Goal: Transaction & Acquisition: Obtain resource

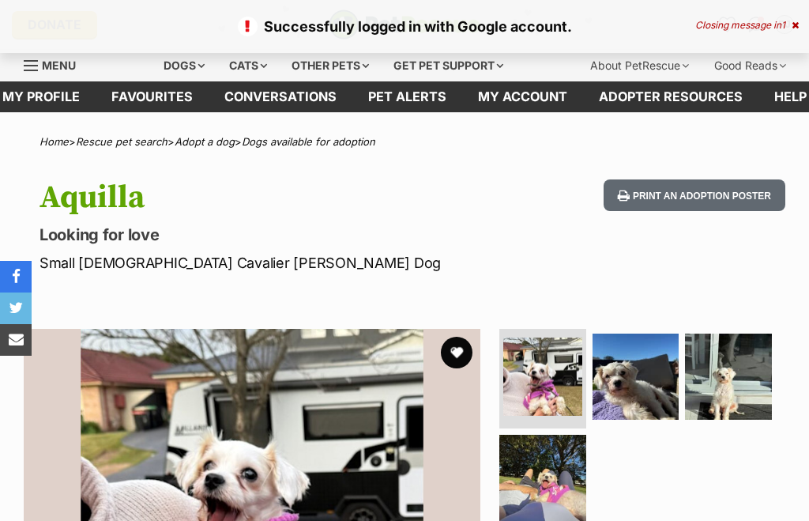
scroll to position [21, 0]
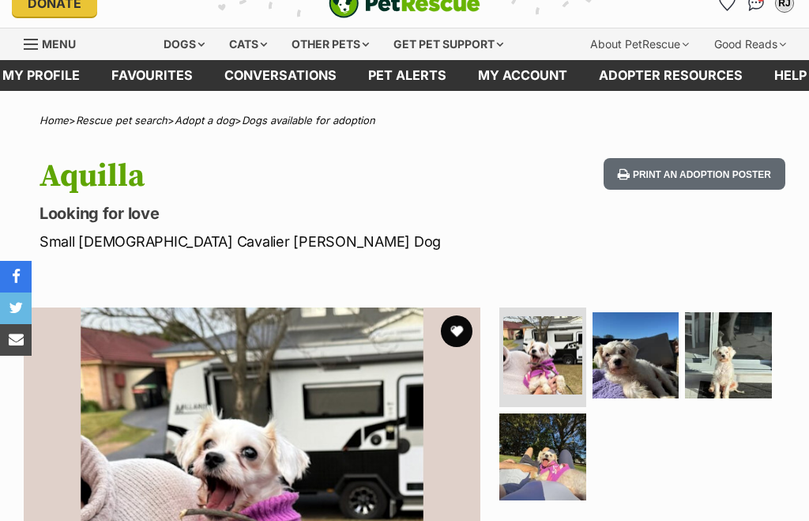
click at [636, 359] on img at bounding box center [636, 355] width 87 height 87
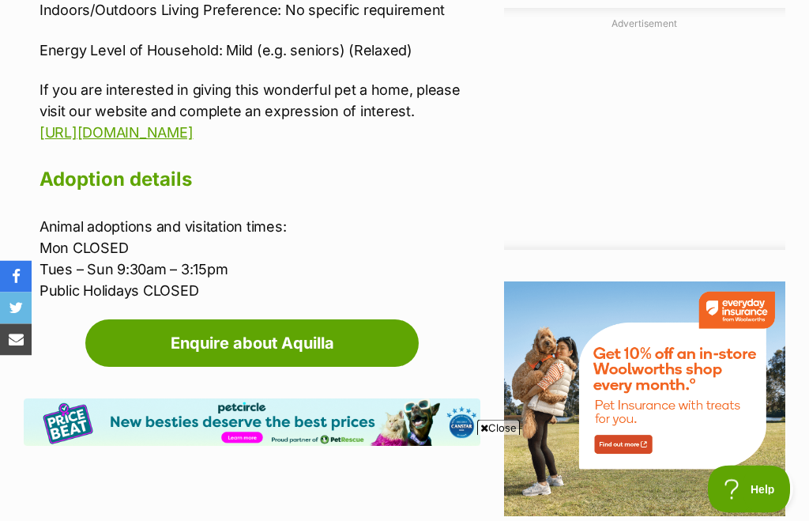
scroll to position [1648, 0]
click at [361, 319] on link "Enquire about Aquilla" at bounding box center [251, 342] width 333 height 47
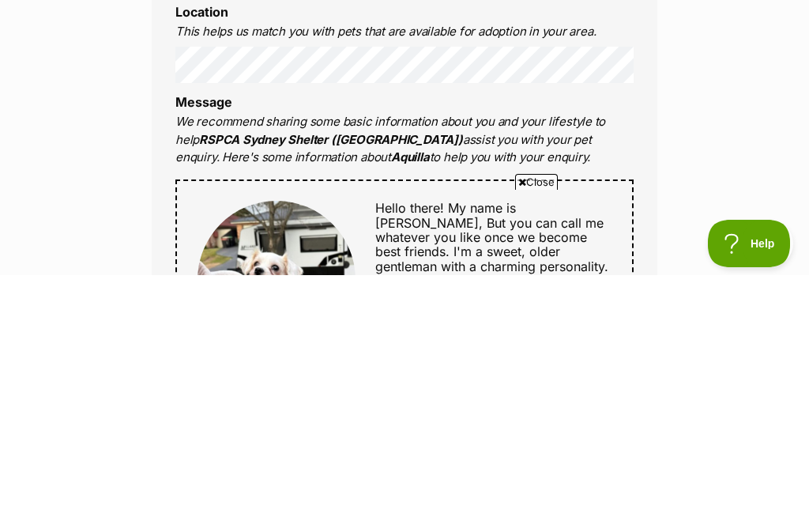
scroll to position [500, 0]
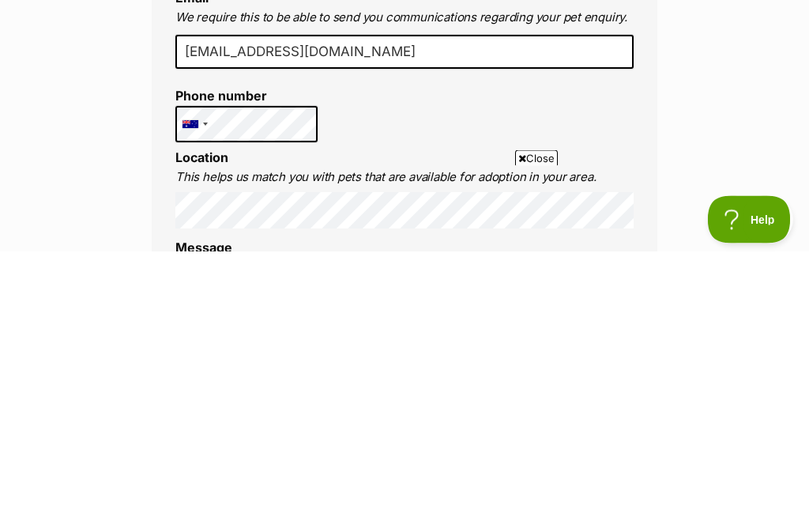
scroll to position [186, 0]
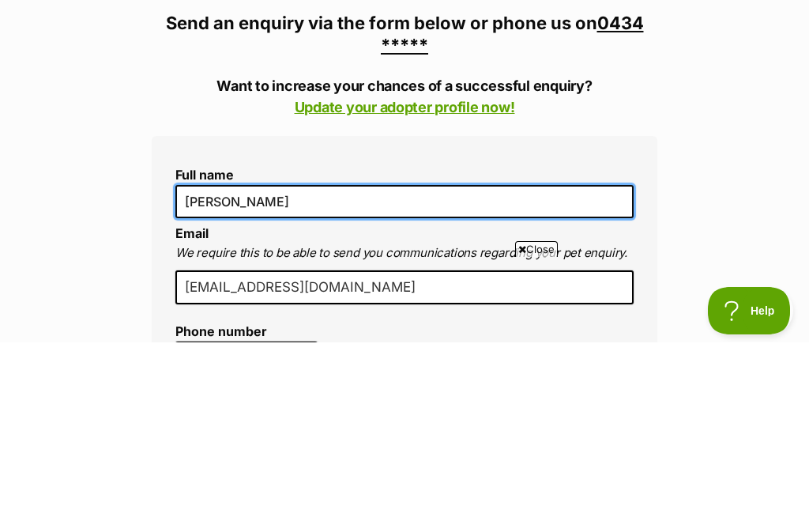
click at [228, 364] on input "[PERSON_NAME]" at bounding box center [404, 380] width 458 height 33
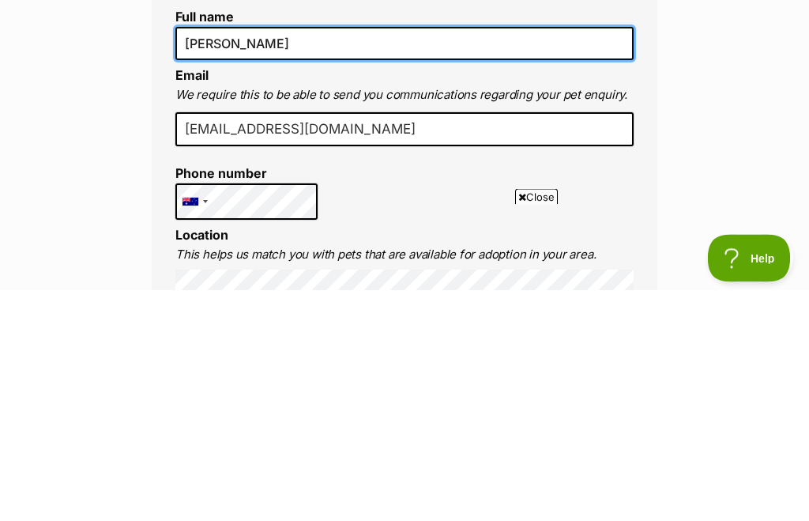
scroll to position [291, 0]
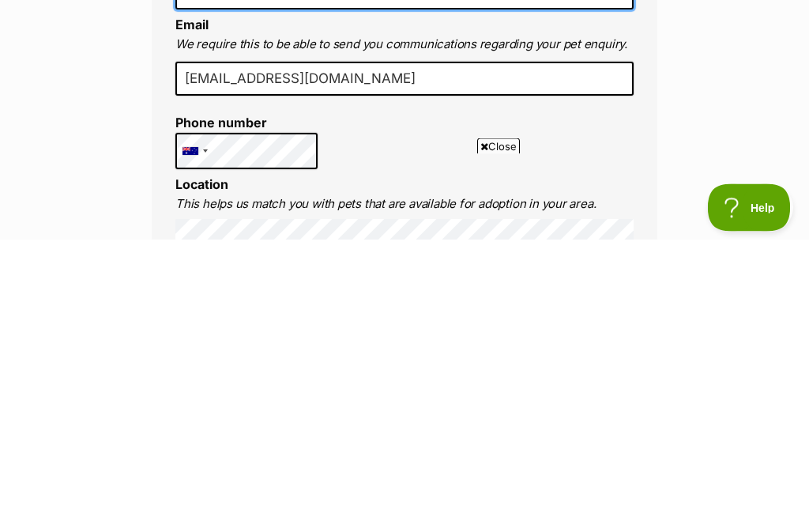
type input "Brett Johnson"
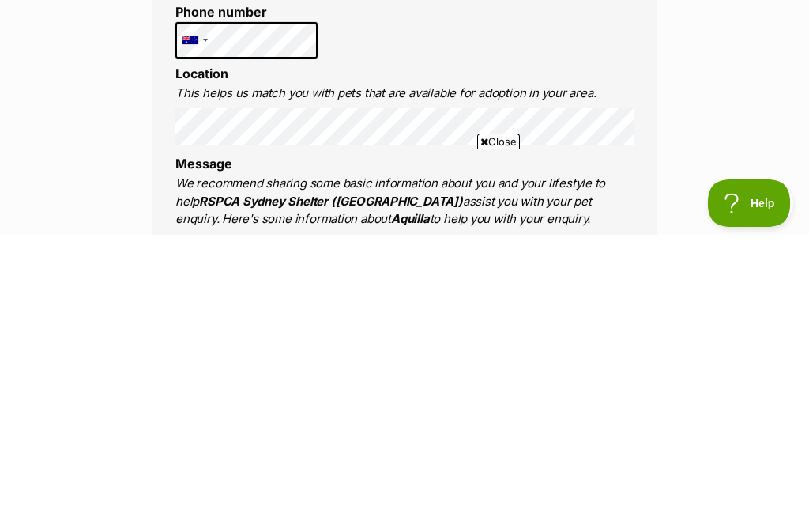
scroll to position [398, 0]
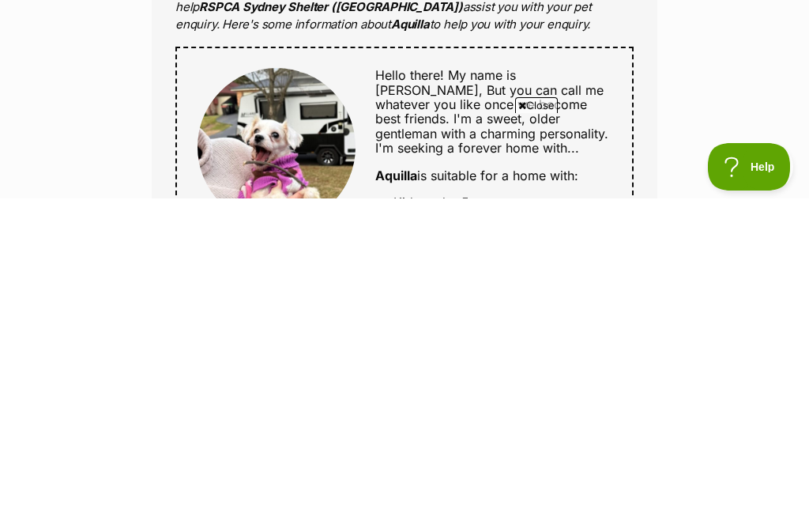
click at [418, 405] on span "But you can call me whatever you like once we become best friends. I'm a sweet,…" at bounding box center [491, 442] width 233 height 74
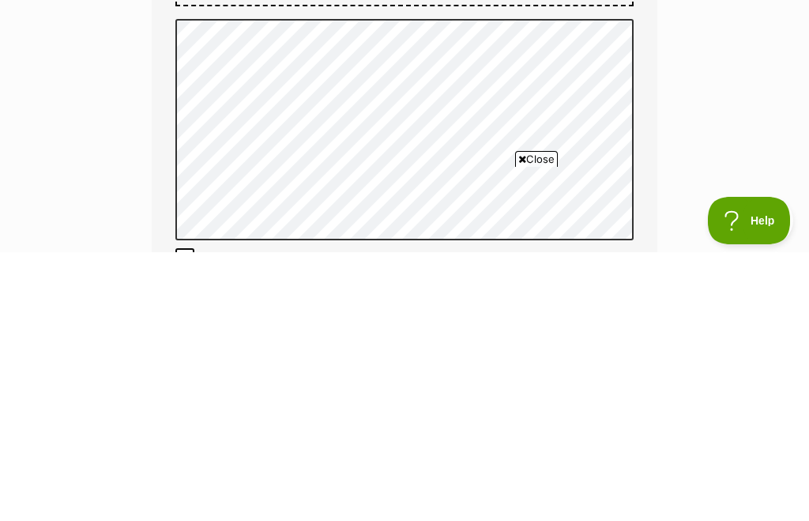
click at [63, 199] on div "Enquire about Aquilla 0434 902 024 Send an enquiry via the form below or phone …" at bounding box center [404, 198] width 809 height 1864
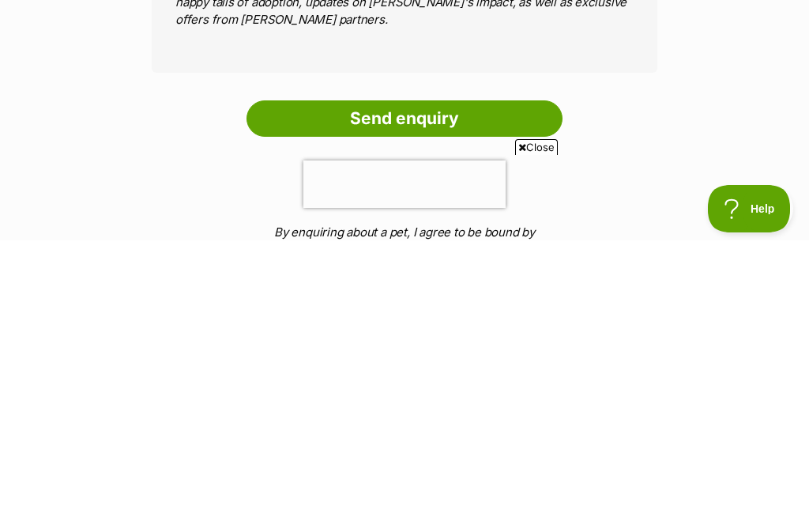
scroll to position [1185, 0]
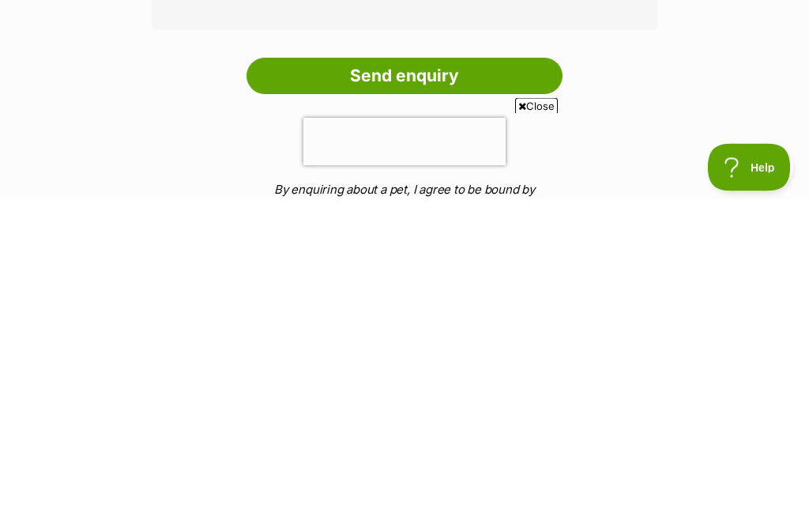
click at [517, 380] on input "Send enquiry" at bounding box center [405, 398] width 316 height 36
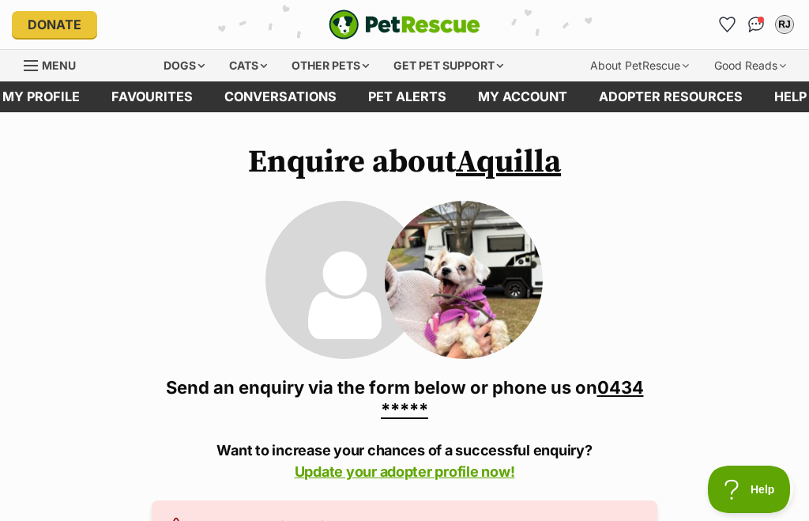
click at [753, 28] on img "Conversations" at bounding box center [756, 25] width 17 height 16
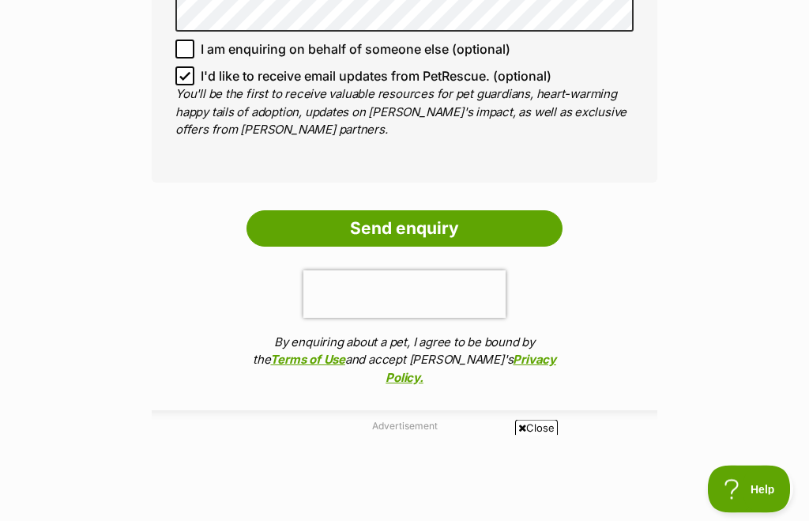
scroll to position [1542, 0]
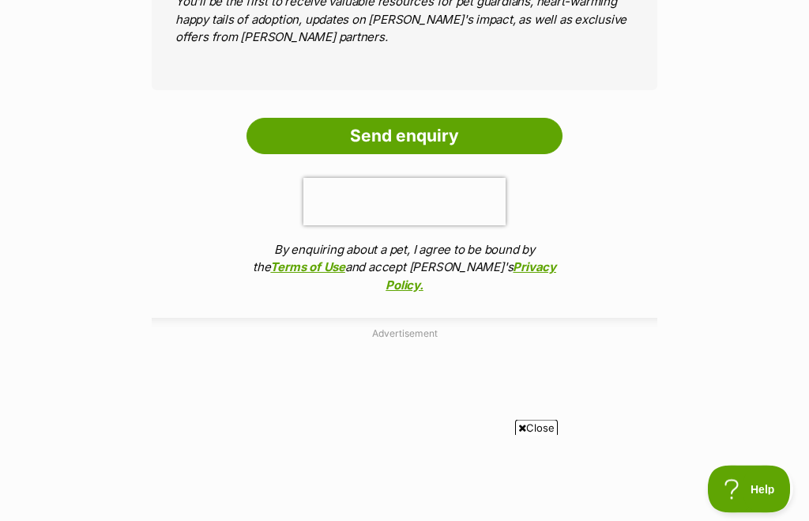
click at [507, 133] on input "Send enquiry" at bounding box center [405, 137] width 316 height 36
click at [484, 137] on input "Send enquiry" at bounding box center [405, 136] width 316 height 36
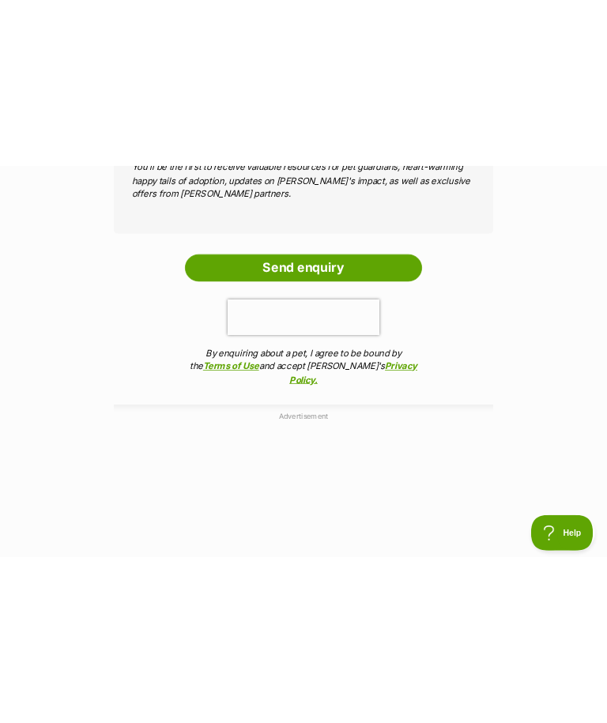
scroll to position [0, 0]
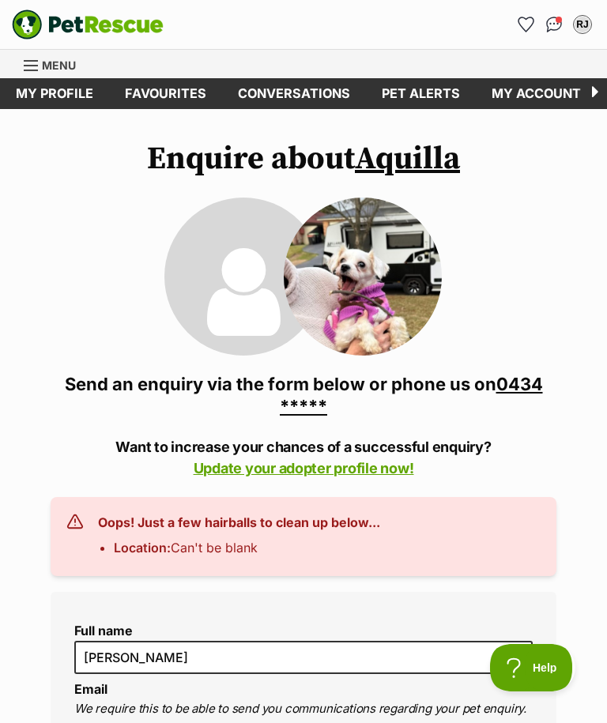
click at [368, 281] on img at bounding box center [363, 277] width 158 height 158
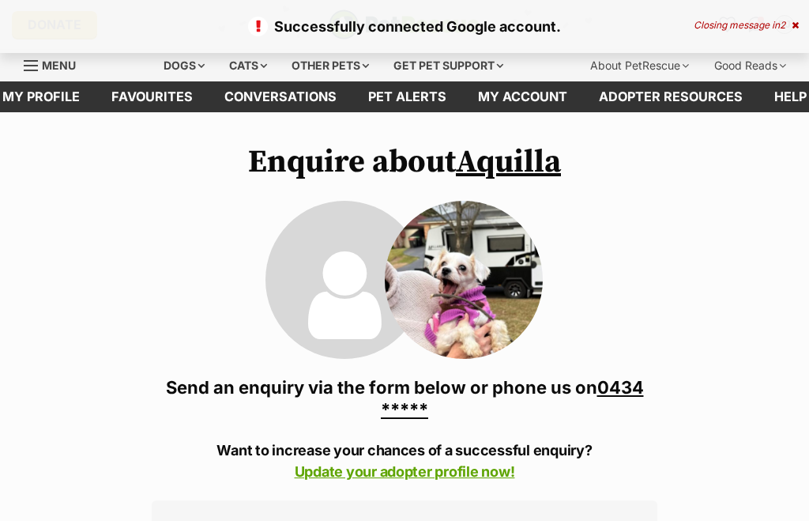
click at [622, 395] on link "0434 *****" at bounding box center [512, 398] width 263 height 43
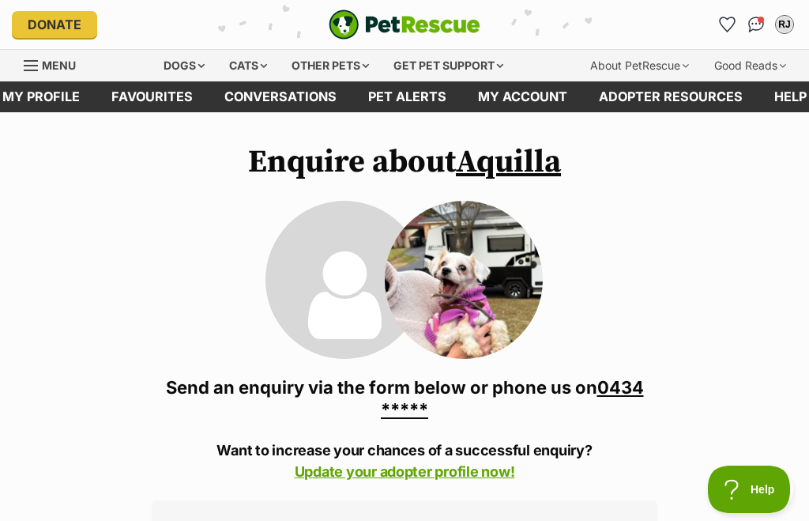
click at [170, 84] on link "Favourites" at bounding box center [152, 96] width 113 height 31
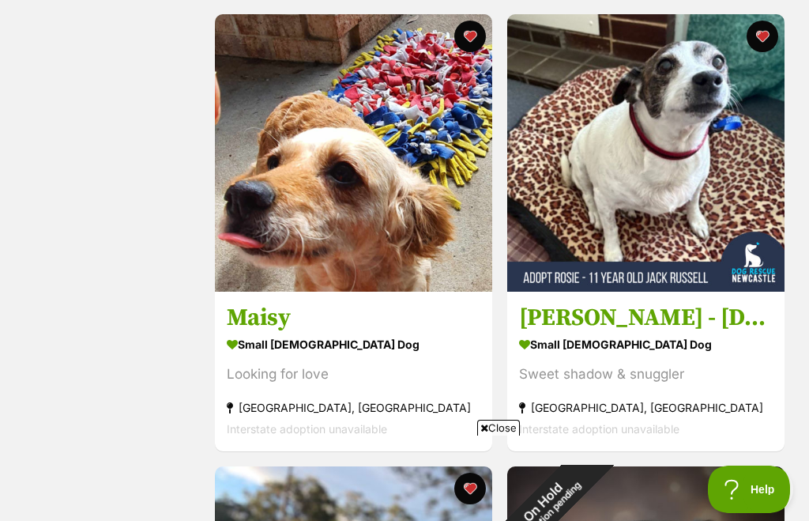
scroll to position [1212, 0]
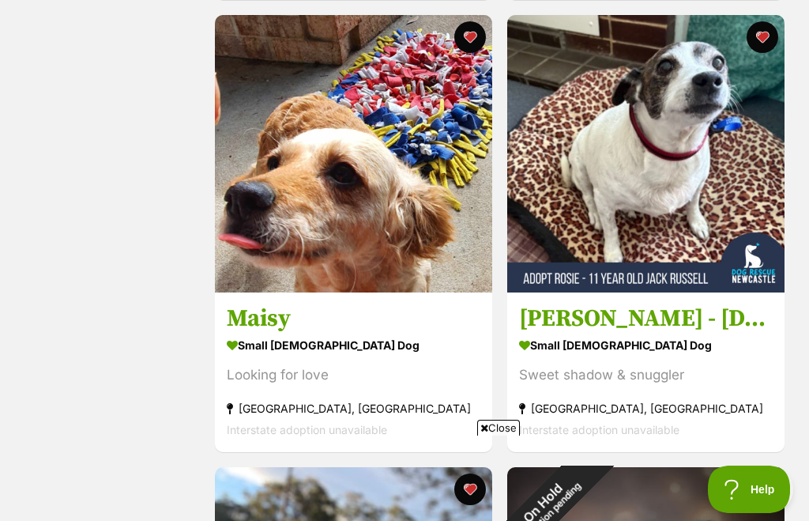
click at [575, 220] on img at bounding box center [645, 153] width 277 height 277
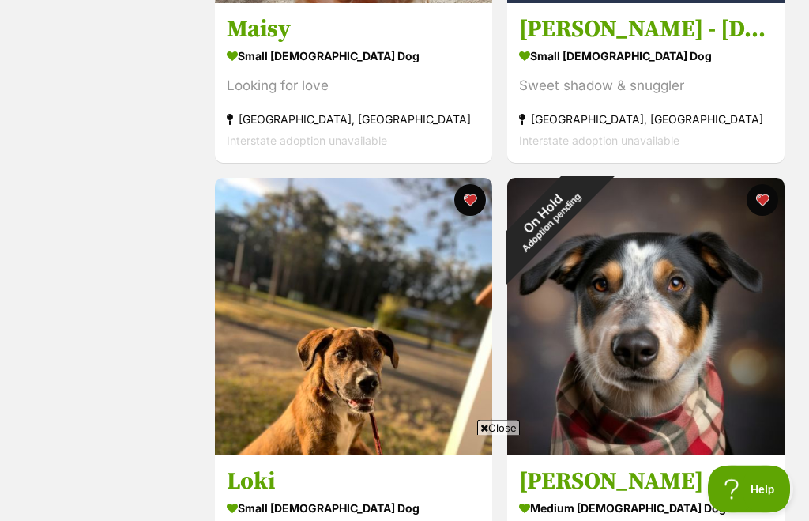
scroll to position [1420, 0]
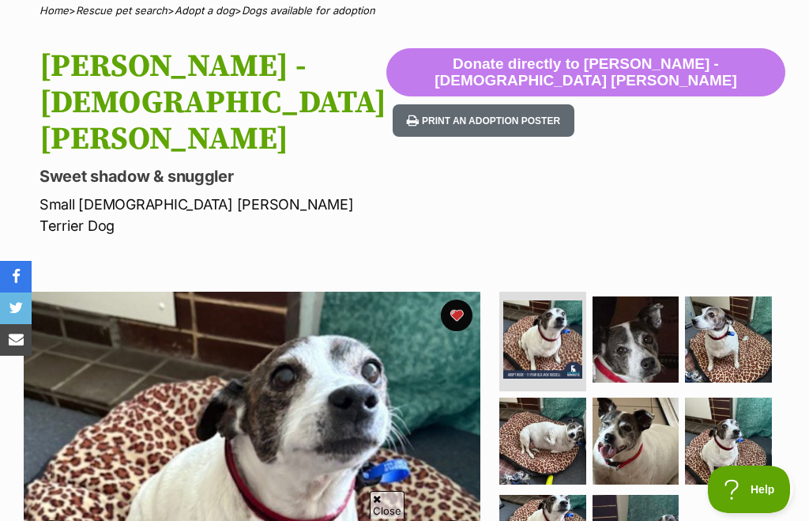
click at [620, 305] on img at bounding box center [636, 339] width 87 height 87
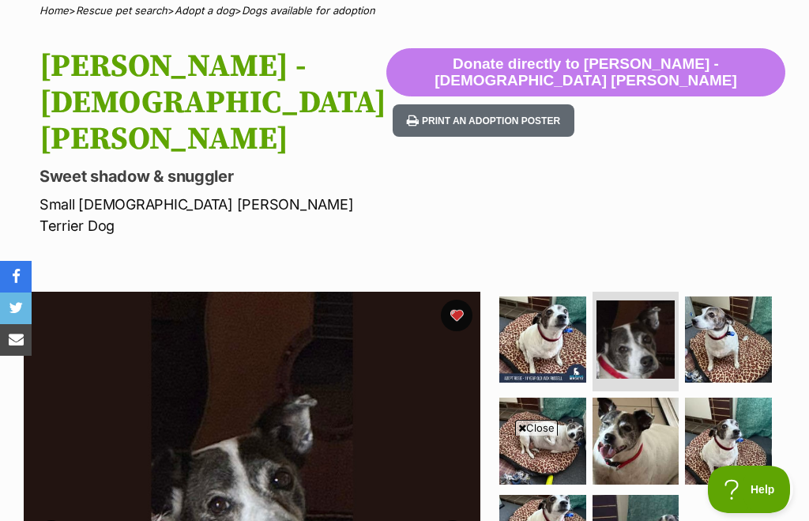
click at [740, 296] on img at bounding box center [728, 339] width 87 height 87
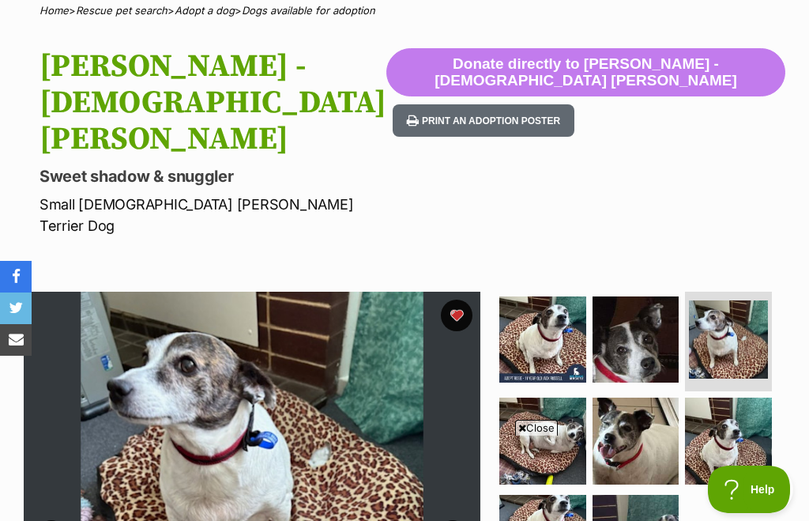
click at [535, 398] on img at bounding box center [542, 441] width 87 height 87
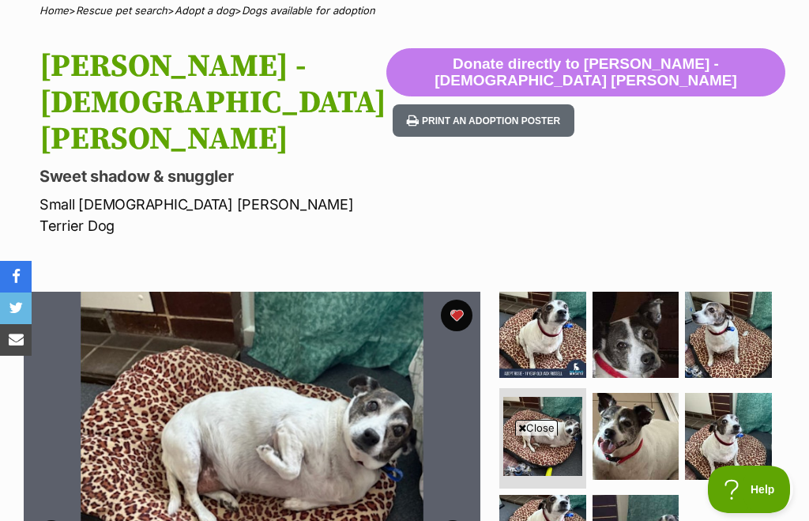
click at [616, 393] on img at bounding box center [636, 436] width 87 height 87
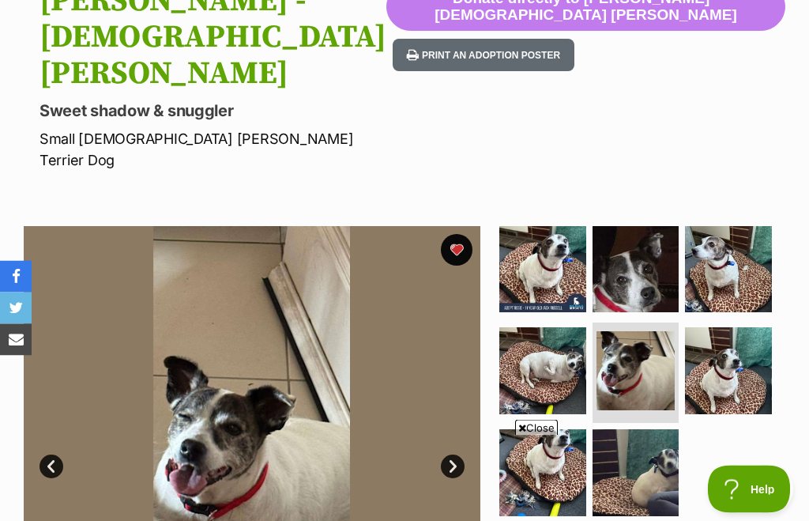
click at [731, 328] on img at bounding box center [728, 371] width 87 height 87
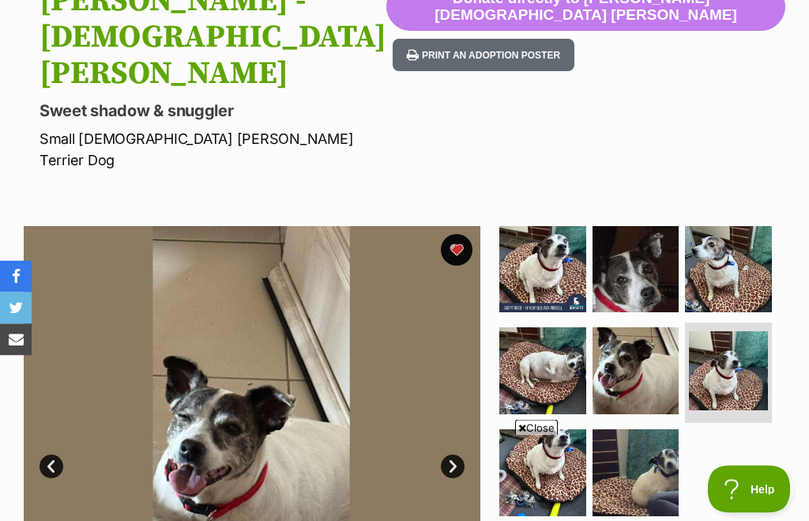
scroll to position [197, 0]
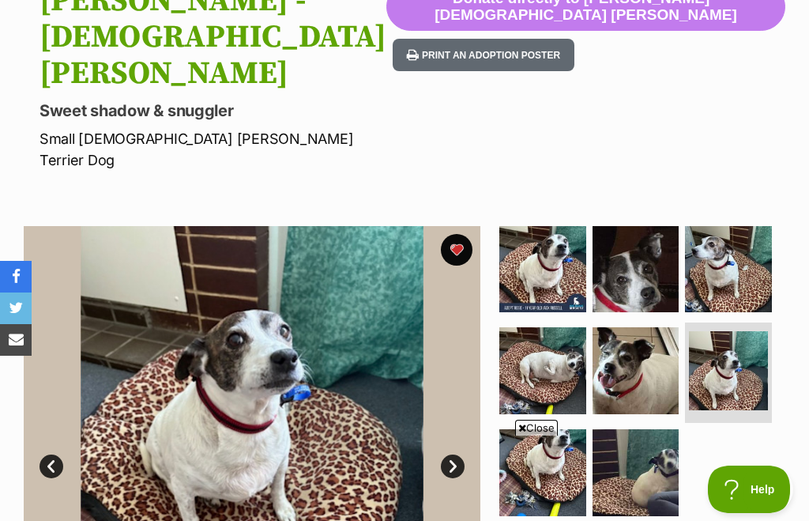
click at [520, 429] on img at bounding box center [542, 472] width 87 height 87
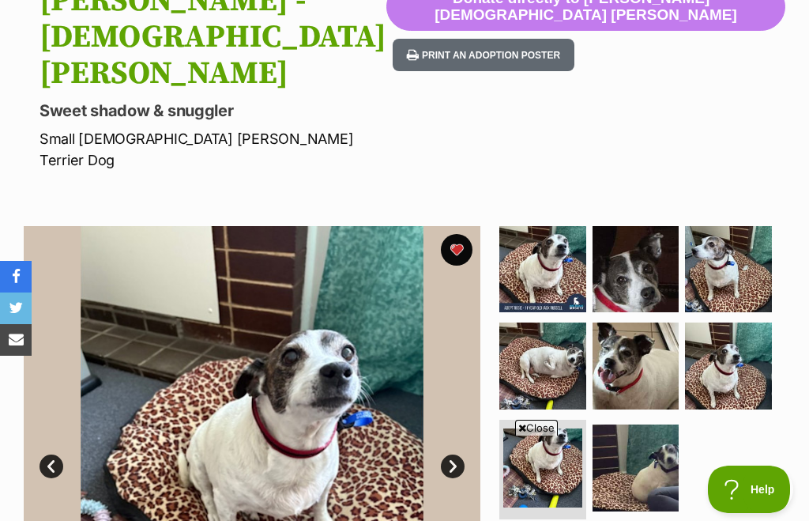
click at [613, 433] on img at bounding box center [636, 467] width 87 height 87
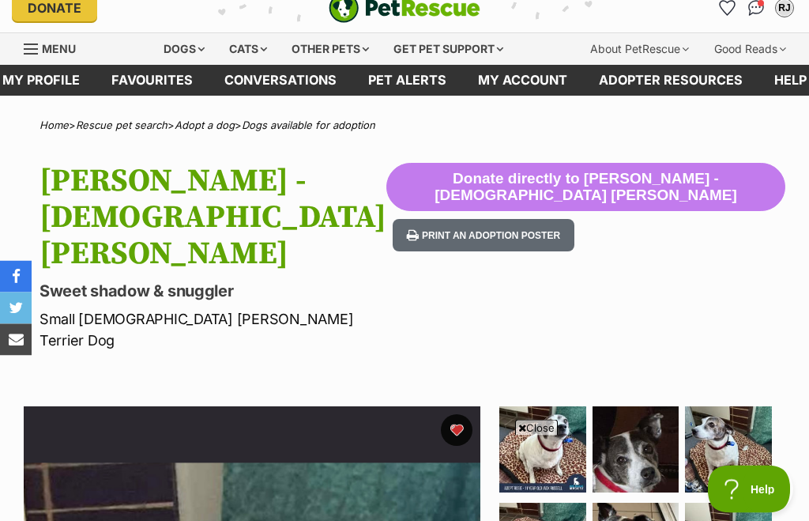
scroll to position [0, 0]
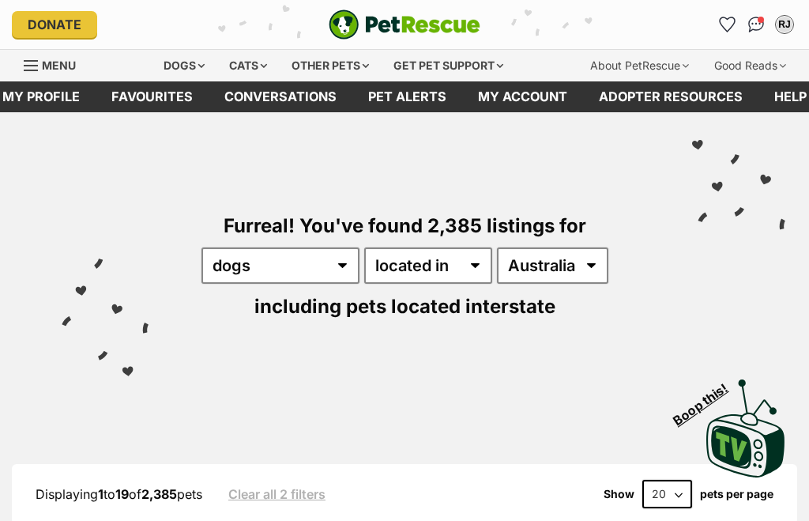
select select "disabled"
click at [602, 269] on select "[GEOGRAPHIC_DATA] [GEOGRAPHIC_DATA] [GEOGRAPHIC_DATA] [GEOGRAPHIC_DATA] [GEOGRA…" at bounding box center [552, 265] width 111 height 36
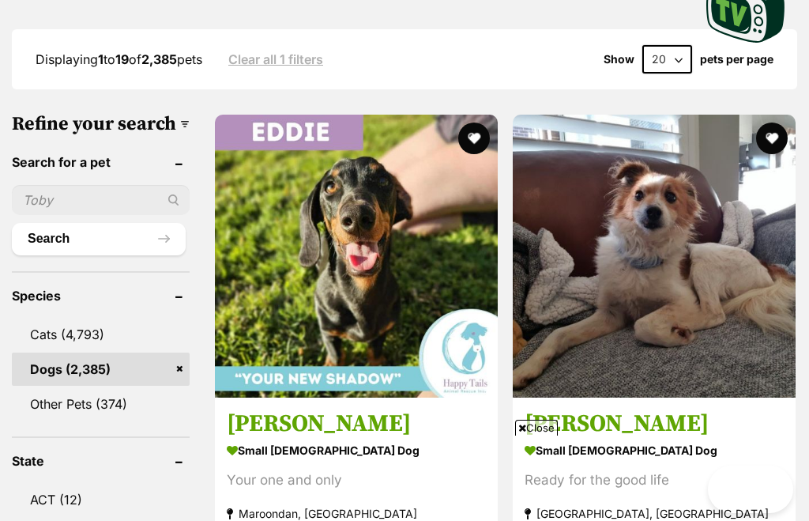
scroll to position [89, 0]
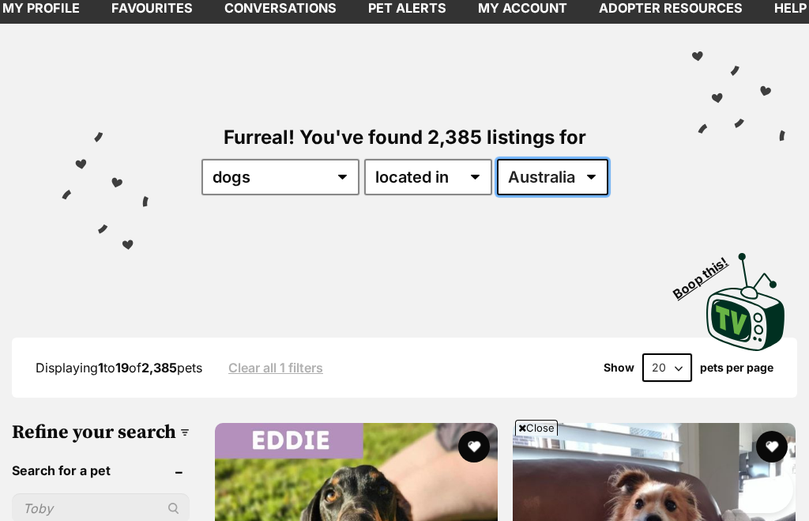
click at [586, 162] on select "Australia ACT NSW NT QLD SA TAS VIC WA" at bounding box center [552, 177] width 111 height 36
click at [609, 174] on select "Australia ACT NSW NT QLD SA TAS VIC WA" at bounding box center [552, 177] width 111 height 36
click at [585, 180] on select "Australia ACT NSW NT QLD SA TAS VIC WA" at bounding box center [552, 177] width 111 height 36
select select "NSW"
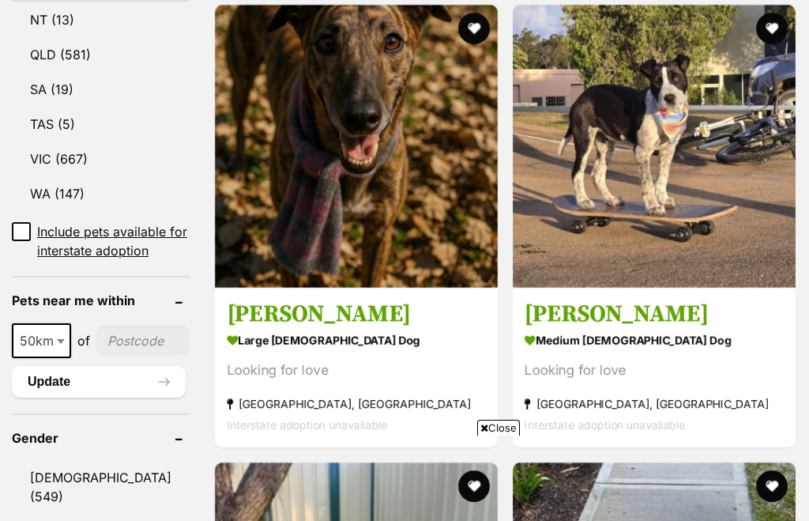
scroll to position [965, 0]
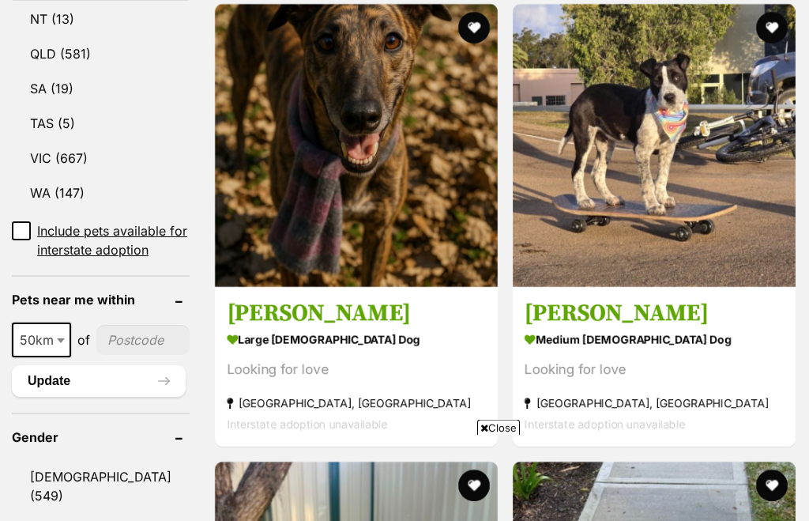
click at [106, 356] on input"] "postcode" at bounding box center [142, 341] width 93 height 30
click at [104, 356] on input"] "postcode" at bounding box center [142, 341] width 93 height 30
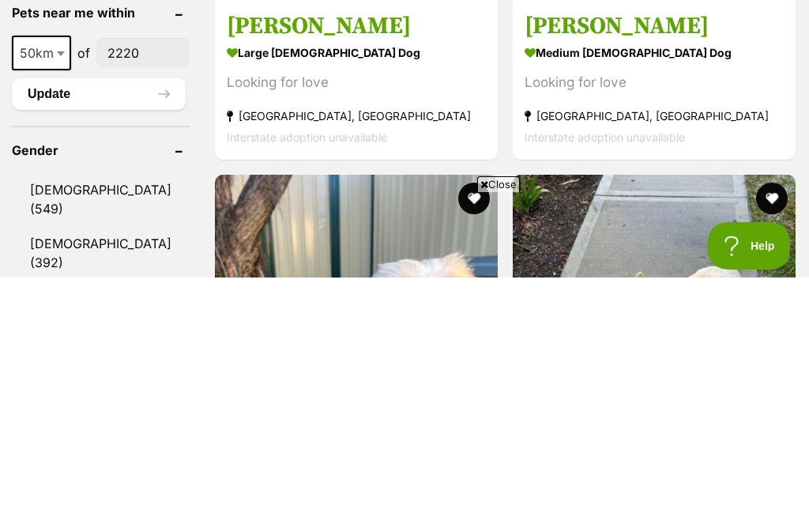
type input"] "2220"
click at [96, 322] on button "Update" at bounding box center [99, 338] width 174 height 32
click at [32, 322] on button "Update" at bounding box center [99, 338] width 174 height 32
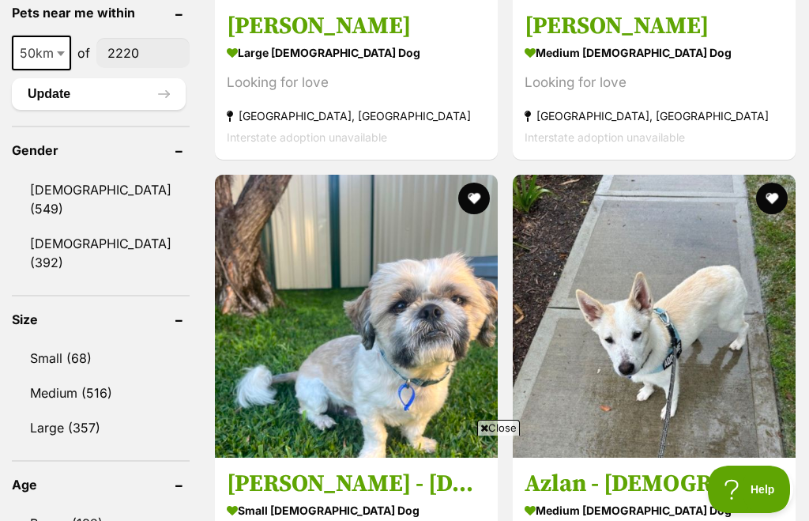
scroll to position [0, 0]
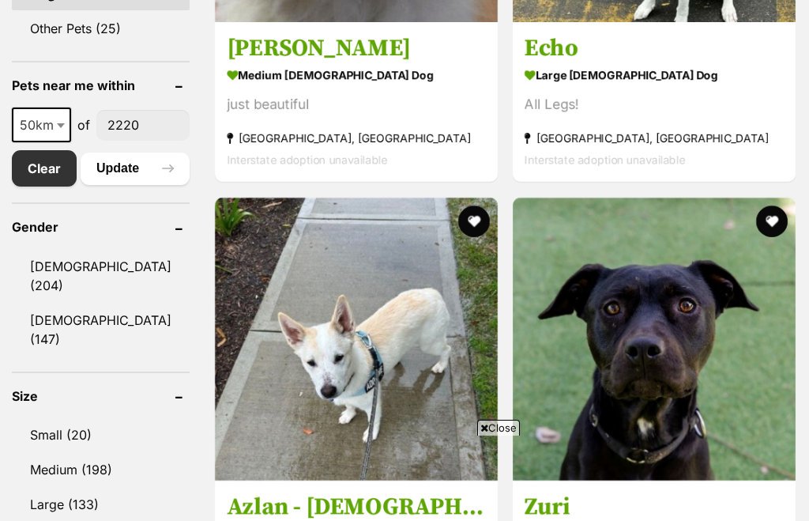
scroll to position [772, 0]
click at [77, 428] on link "Small (20)" at bounding box center [101, 434] width 178 height 33
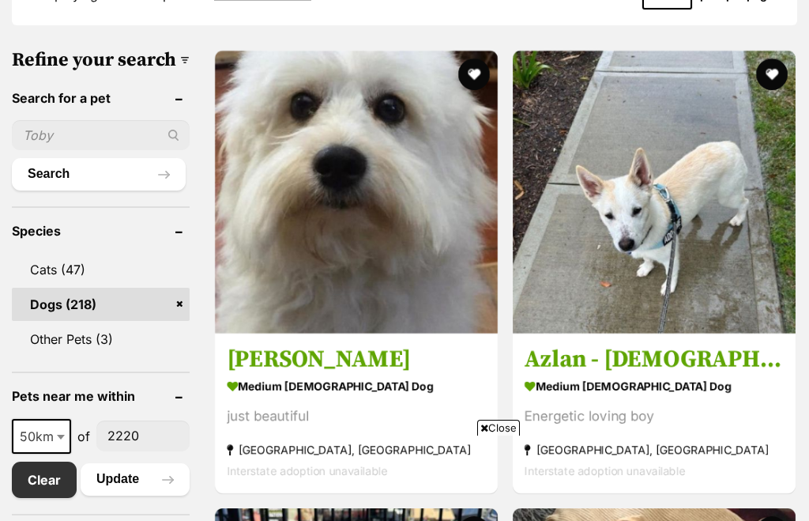
scroll to position [741, 0]
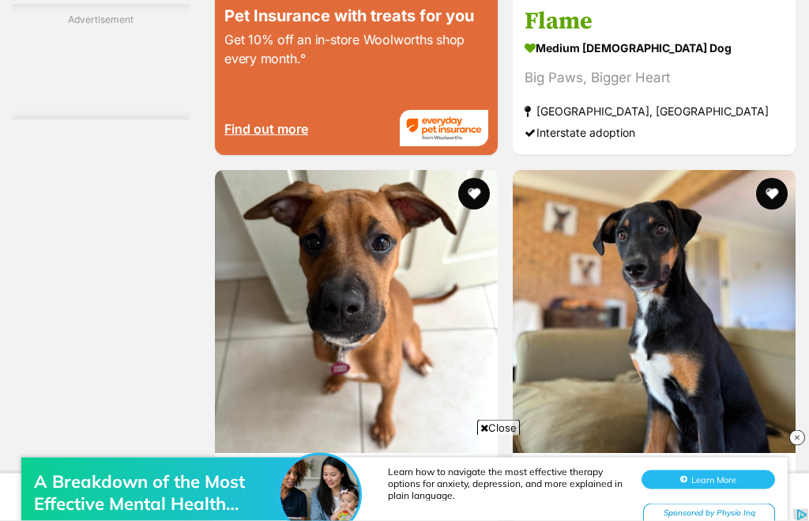
scroll to position [3244, 0]
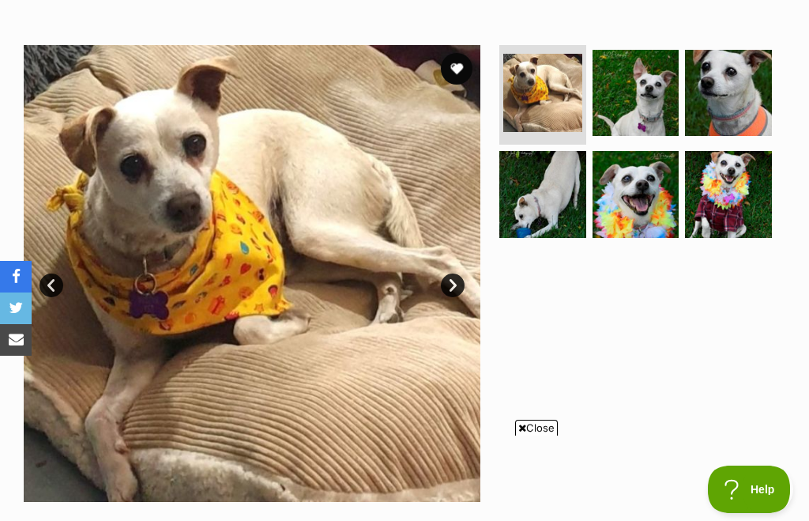
scroll to position [268, 0]
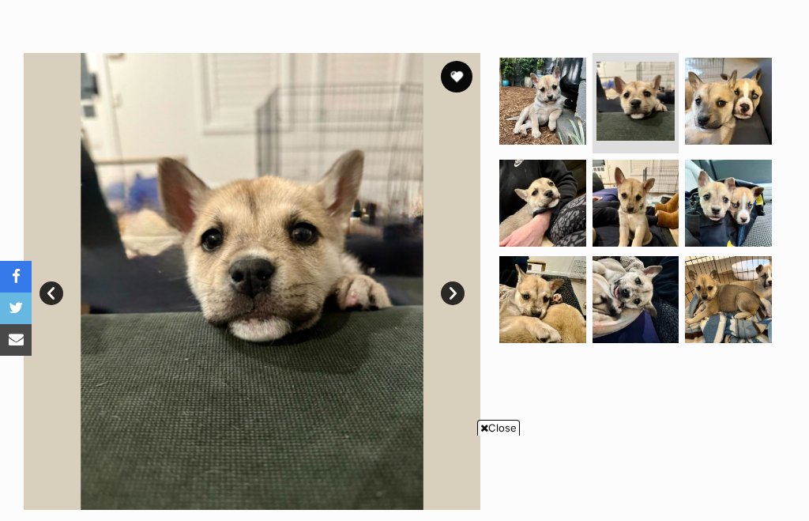
click at [444, 283] on link "Next" at bounding box center [453, 293] width 24 height 24
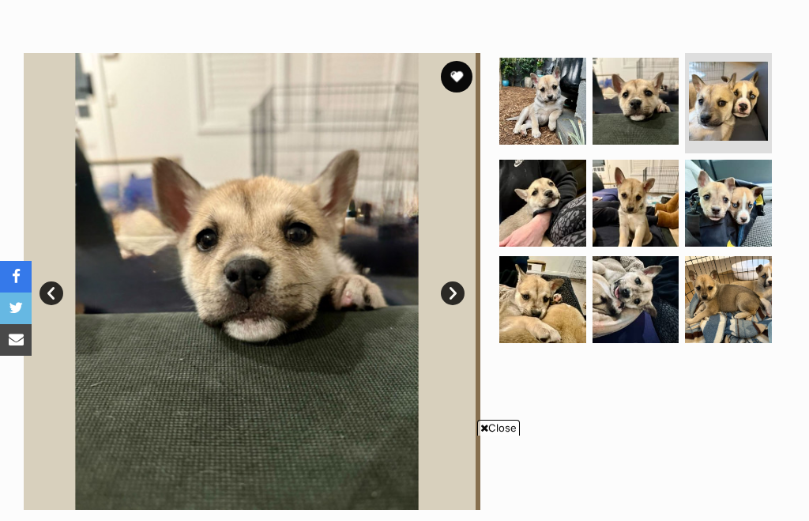
scroll to position [278, 0]
click at [491, 435] on span "Close" at bounding box center [498, 428] width 43 height 16
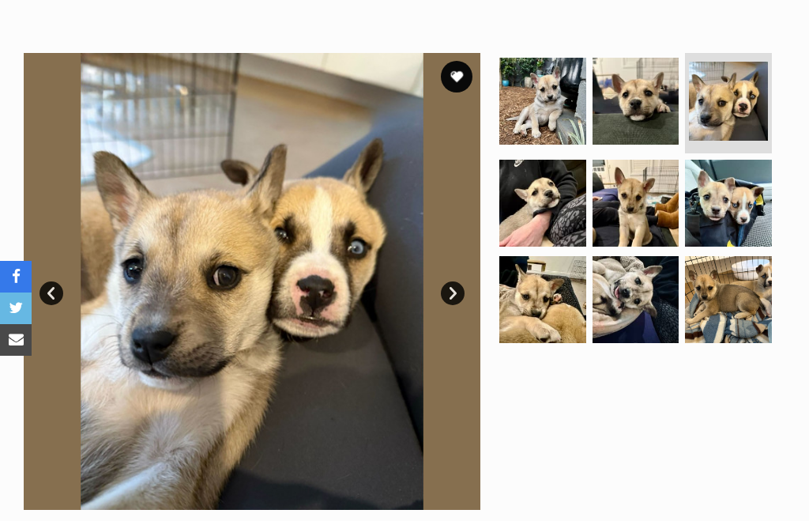
click at [446, 299] on link "Next" at bounding box center [453, 293] width 24 height 24
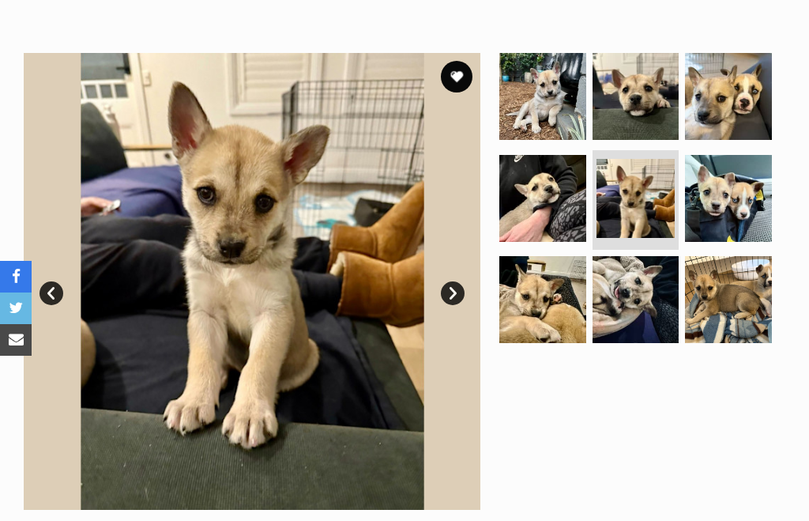
scroll to position [374, 0]
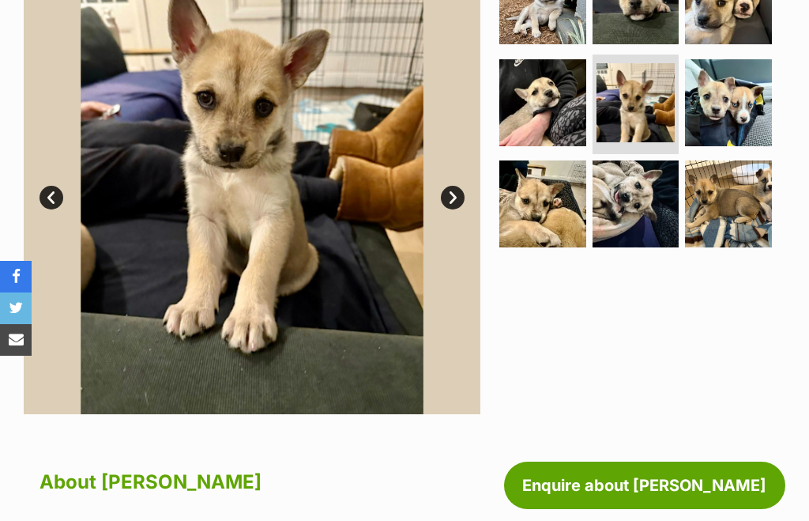
click at [443, 191] on link "Next" at bounding box center [453, 198] width 24 height 24
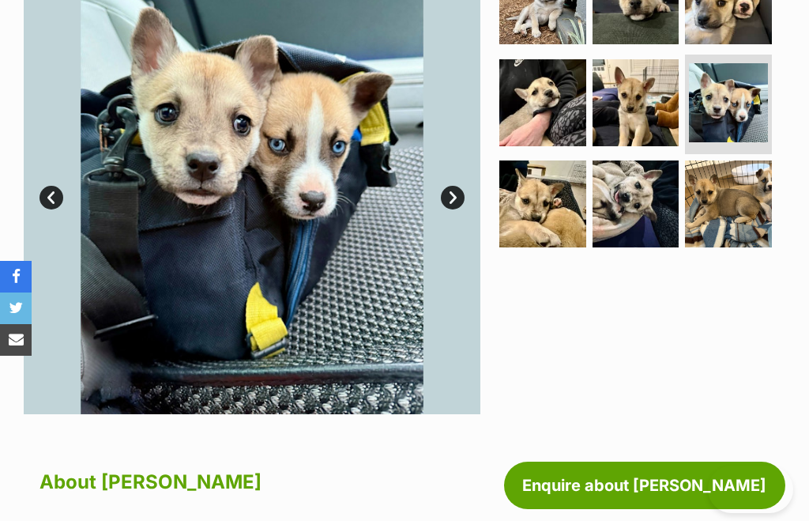
click at [443, 198] on link "Next" at bounding box center [453, 198] width 24 height 24
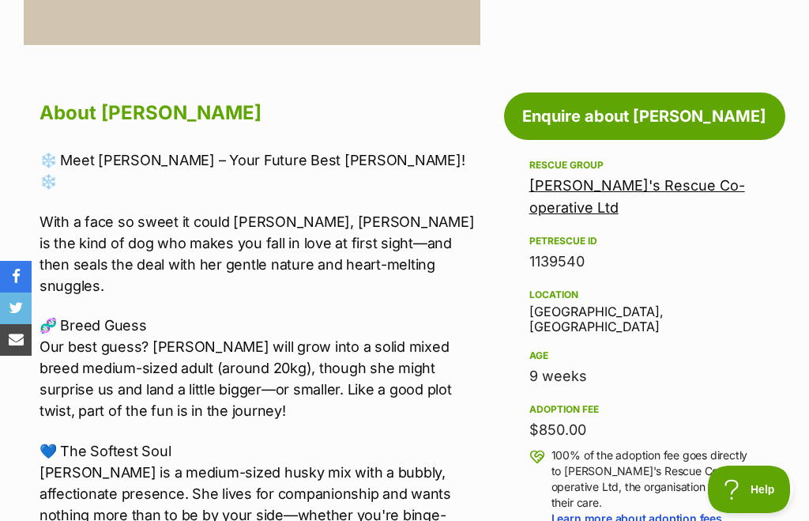
scroll to position [0, 0]
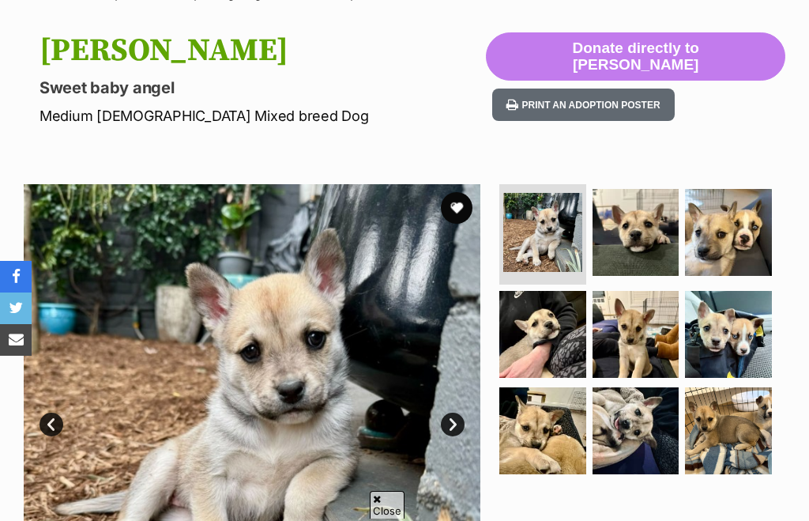
scroll to position [147, 0]
click at [639, 362] on img at bounding box center [636, 334] width 87 height 87
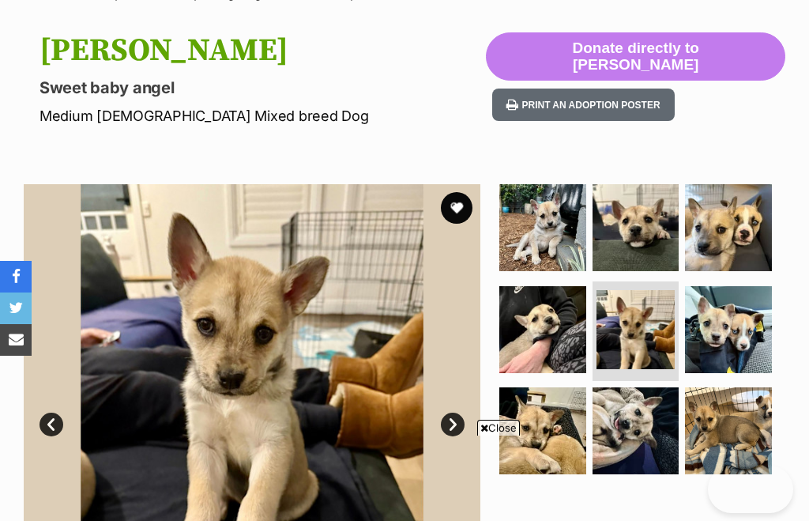
click at [535, 433] on img at bounding box center [542, 430] width 87 height 87
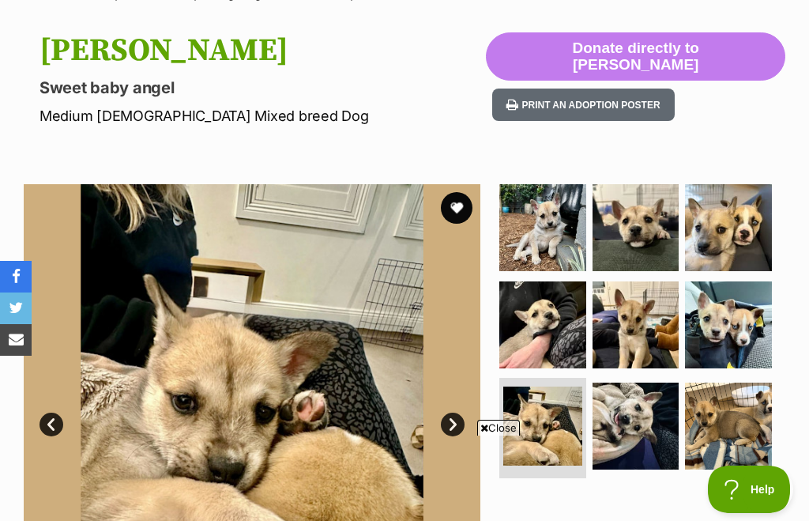
click at [620, 424] on img at bounding box center [636, 425] width 87 height 87
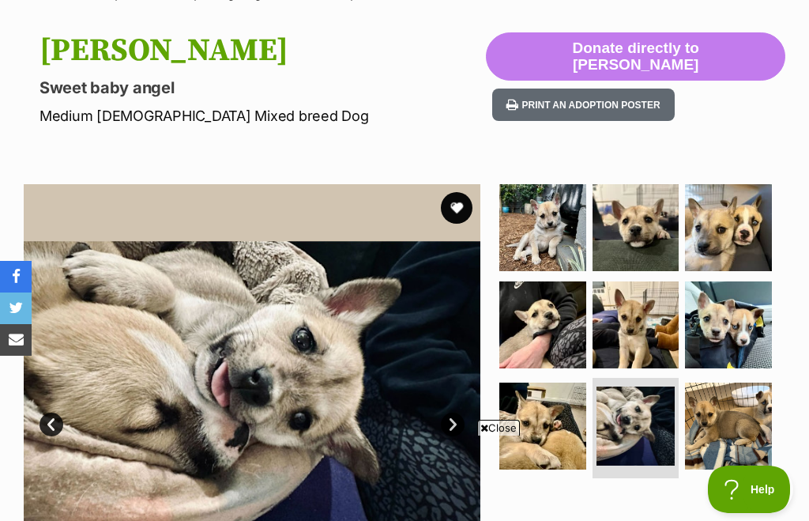
scroll to position [0, 0]
click at [737, 441] on img at bounding box center [728, 425] width 87 height 87
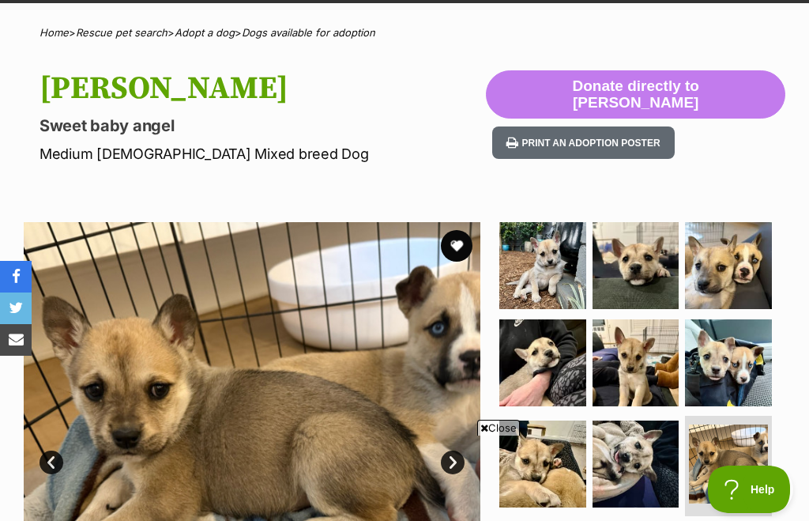
scroll to position [100, 0]
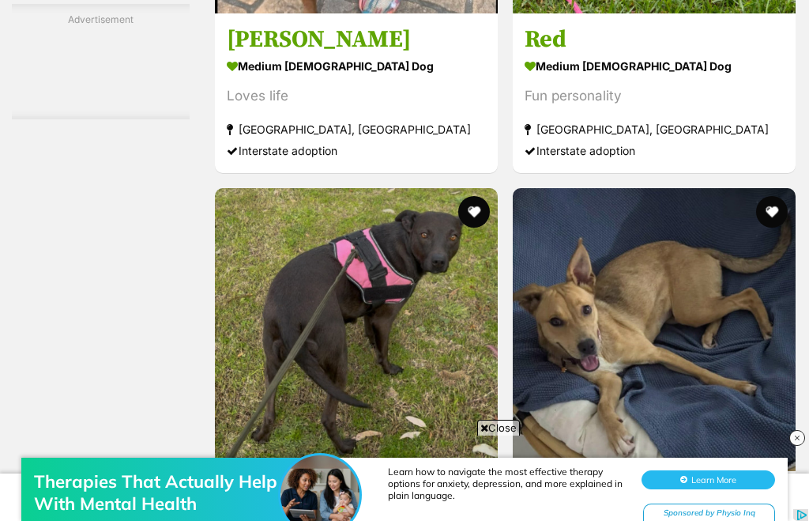
scroll to position [2847, 0]
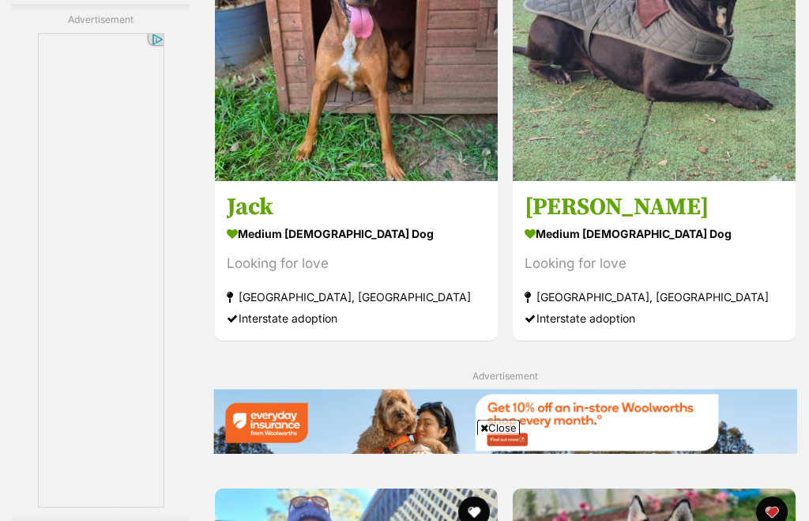
scroll to position [3137, 0]
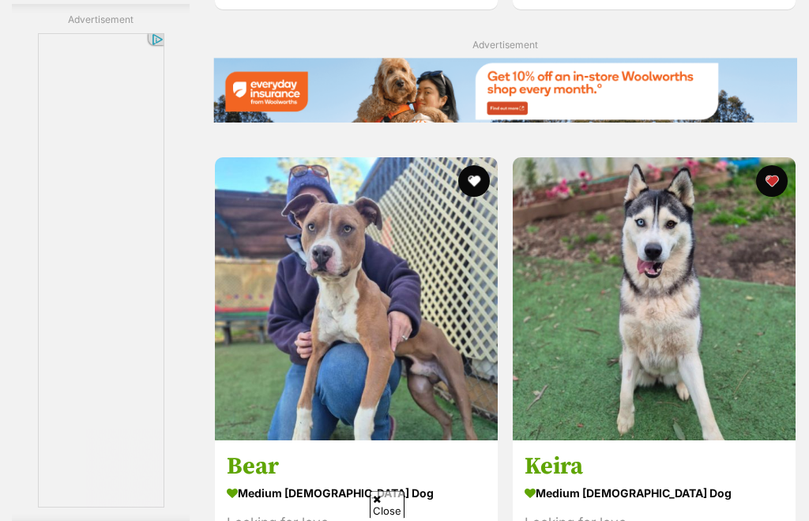
scroll to position [3389, 0]
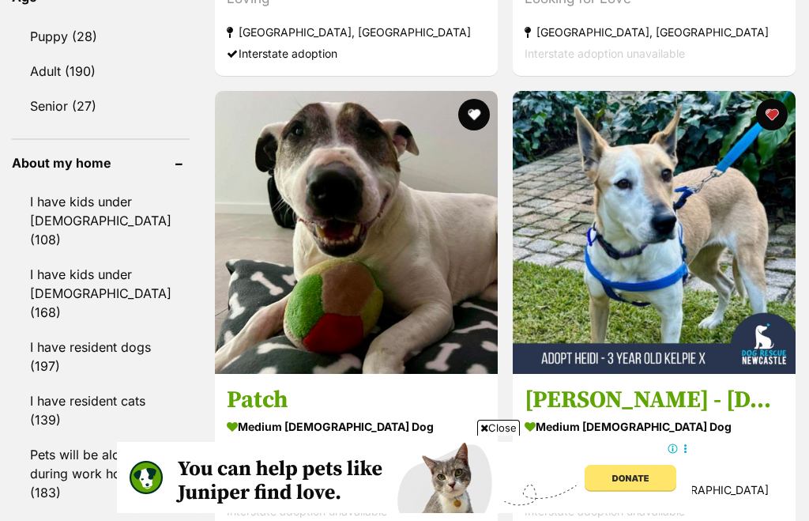
scroll to position [1339, 0]
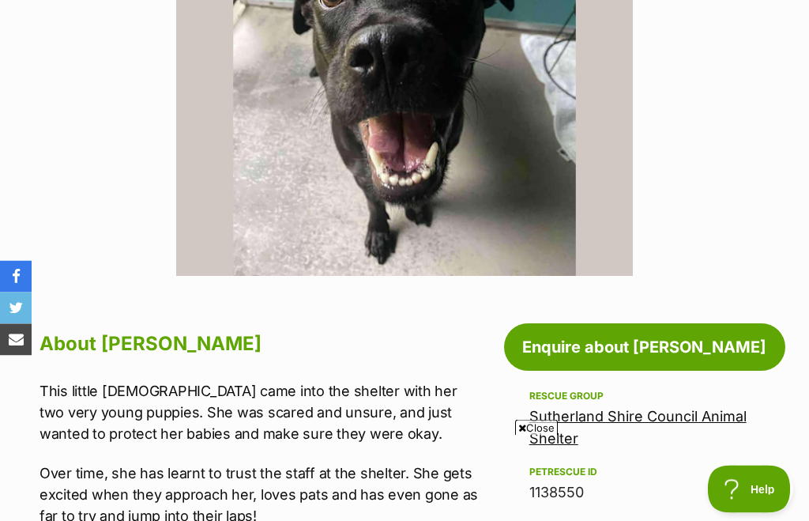
scroll to position [518, 0]
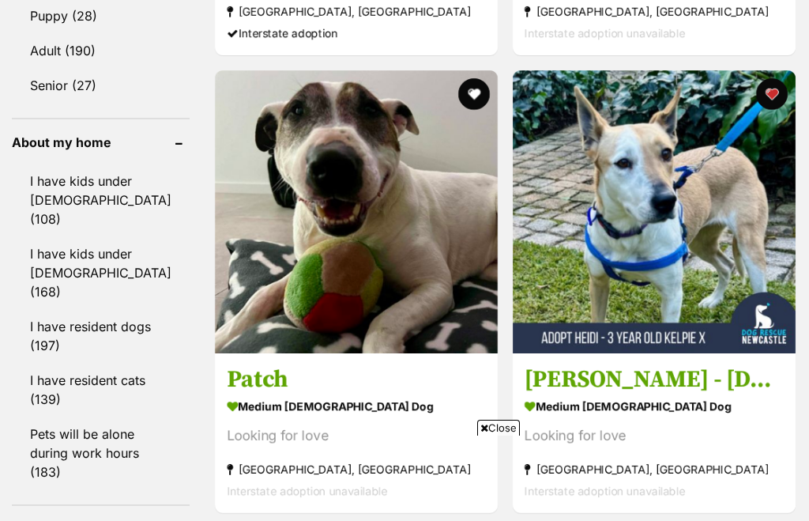
scroll to position [1407, 0]
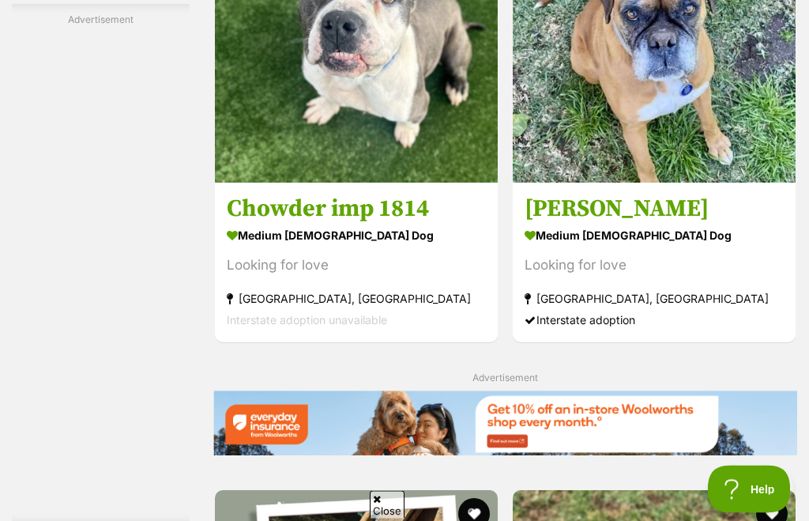
scroll to position [3057, 0]
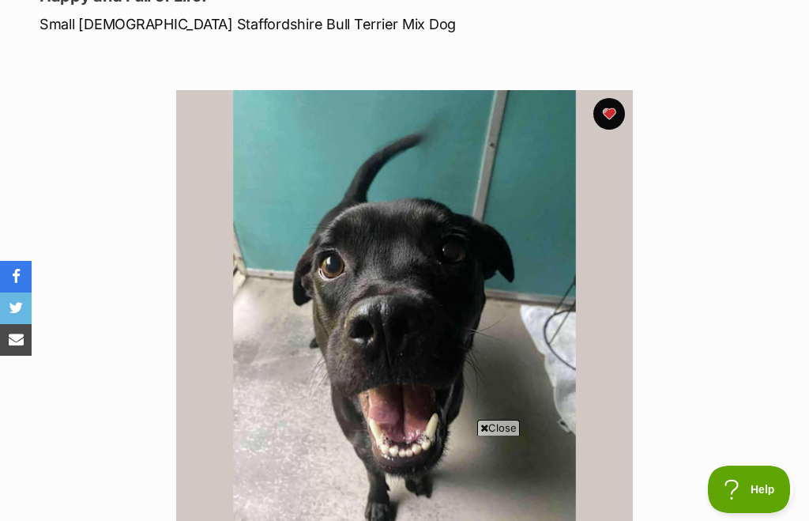
scroll to position [191, 0]
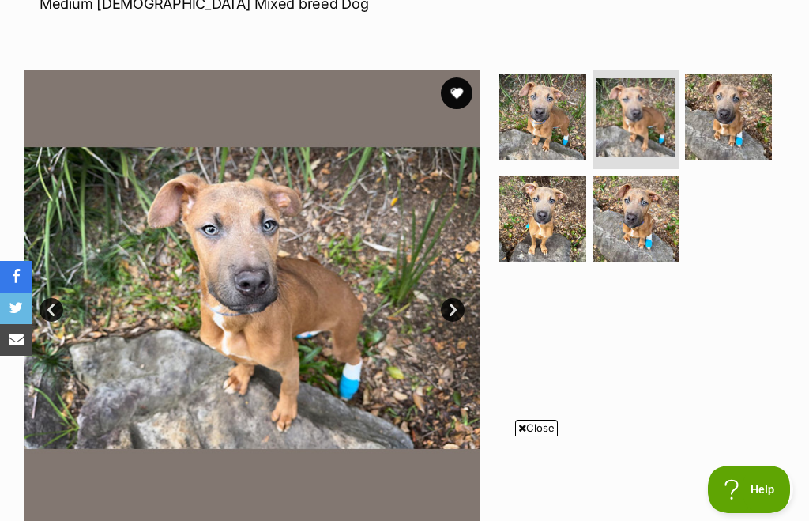
scroll to position [273, 0]
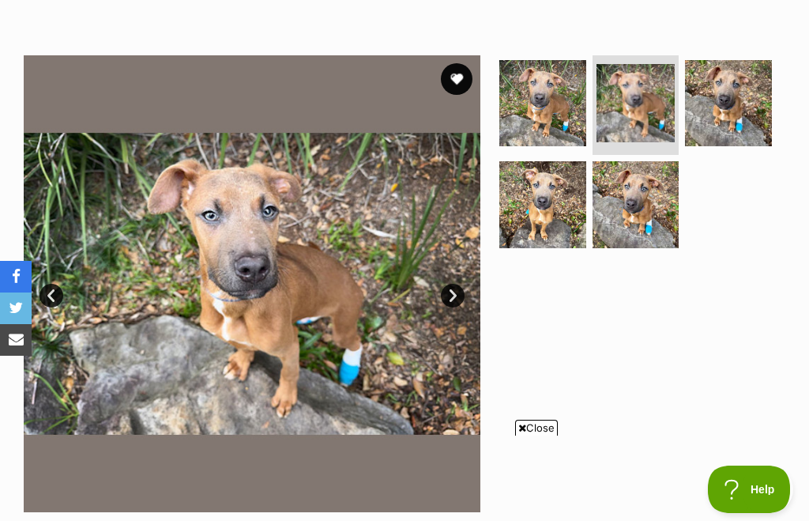
click at [536, 435] on span "Close" at bounding box center [536, 428] width 43 height 16
click at [453, 304] on link "Next" at bounding box center [453, 296] width 24 height 24
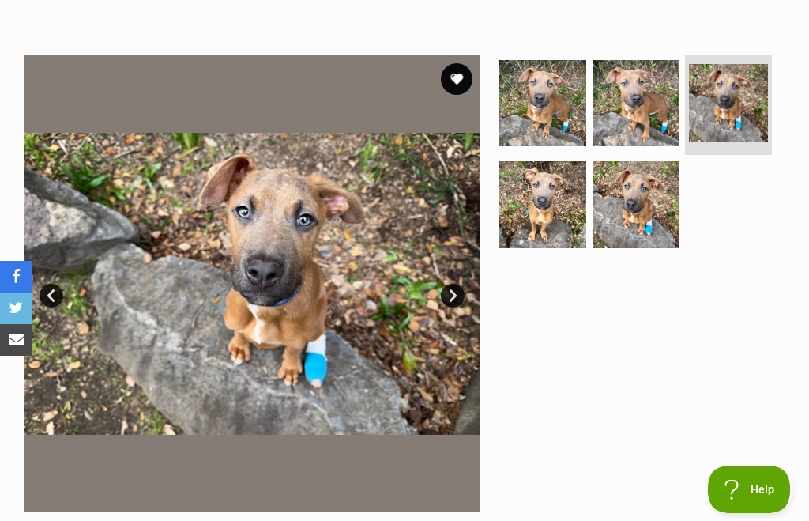
scroll to position [0, 0]
click at [454, 296] on link "Next" at bounding box center [453, 296] width 24 height 24
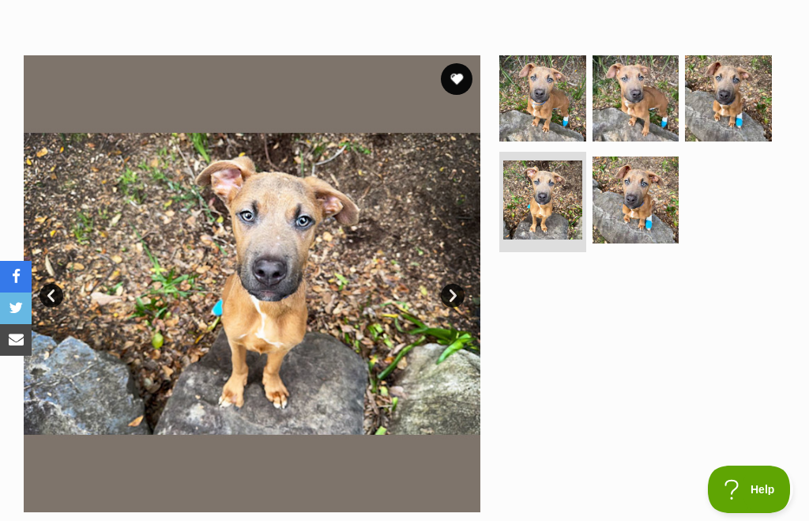
click at [459, 288] on link "Next" at bounding box center [453, 296] width 24 height 24
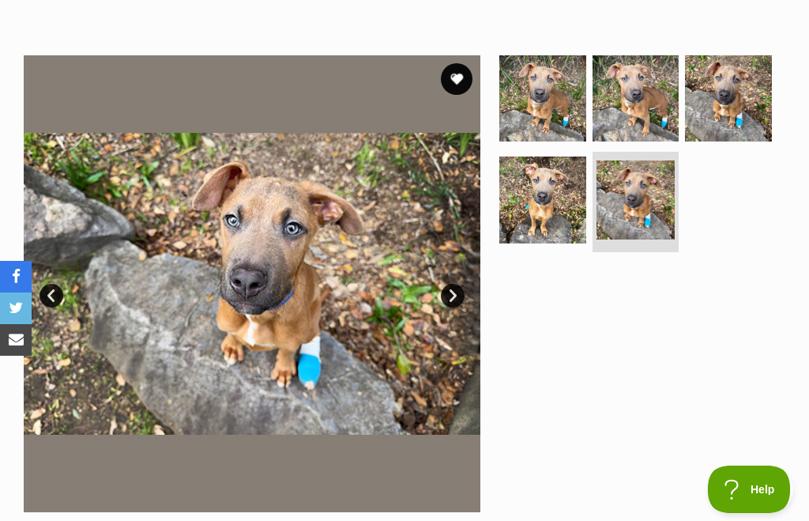
click at [458, 291] on link "Next" at bounding box center [453, 296] width 24 height 24
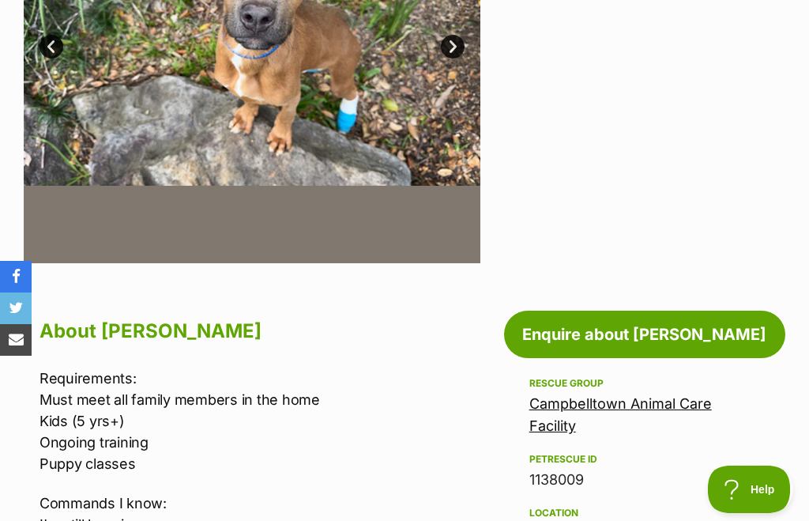
scroll to position [563, 0]
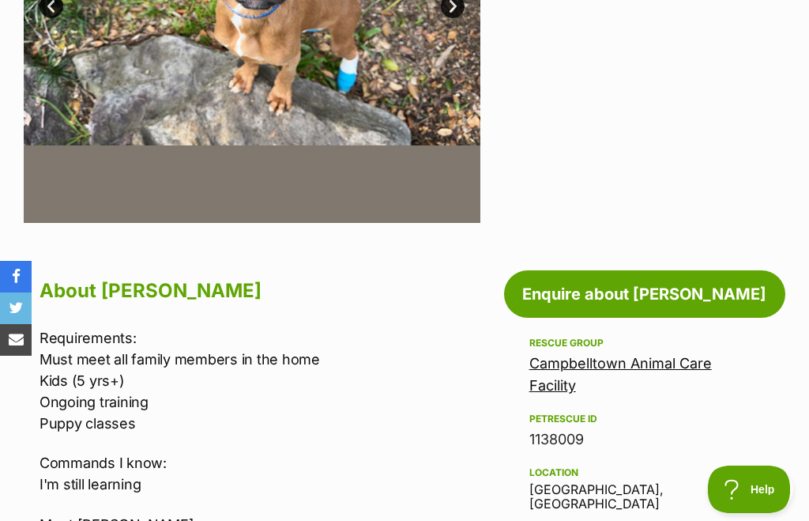
click at [671, 369] on link "Campbelltown Animal Care Facility" at bounding box center [620, 374] width 183 height 39
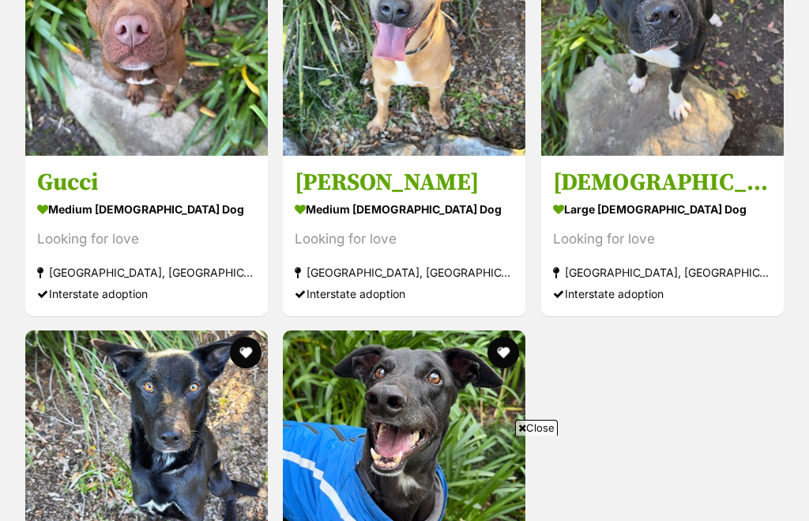
scroll to position [2681, 0]
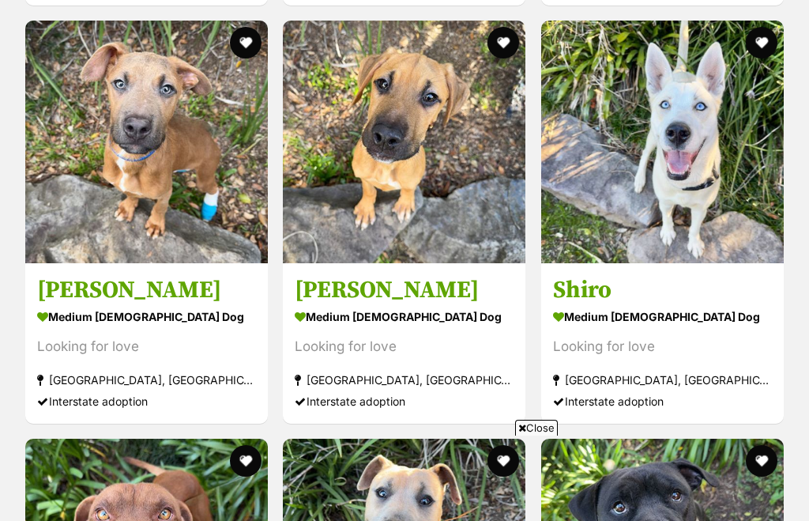
click at [456, 197] on img at bounding box center [404, 142] width 243 height 243
